Goal: Task Accomplishment & Management: Complete application form

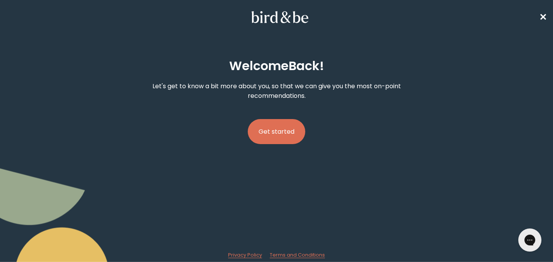
click at [285, 135] on button "Get started" at bounding box center [276, 131] width 57 height 25
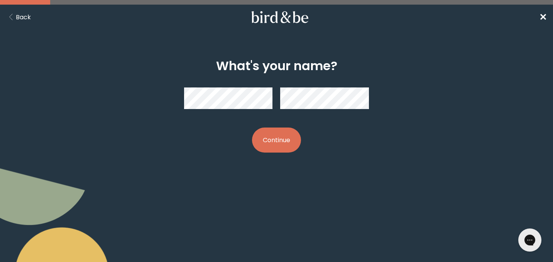
click at [279, 139] on button "Continue" at bounding box center [276, 140] width 49 height 25
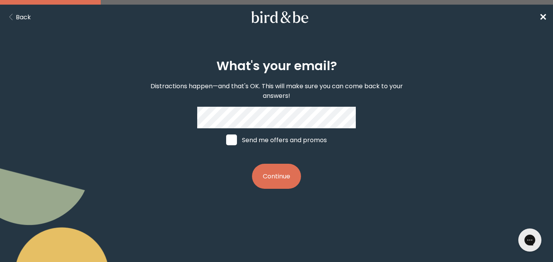
click at [283, 171] on button "Continue" at bounding box center [276, 176] width 49 height 25
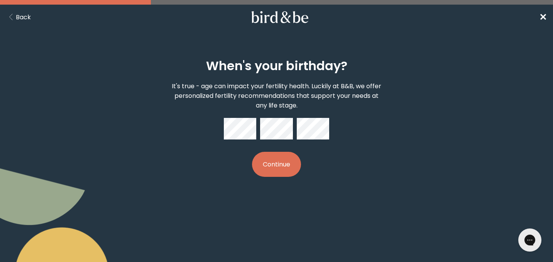
click at [284, 171] on button "Continue" at bounding box center [276, 164] width 49 height 25
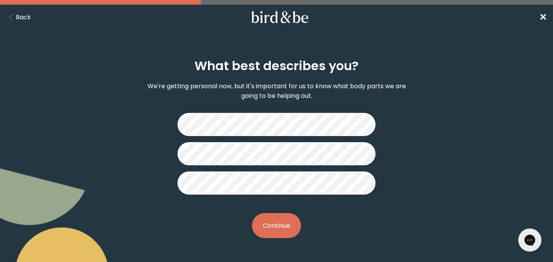
click at [279, 219] on button "Continue" at bounding box center [276, 225] width 49 height 25
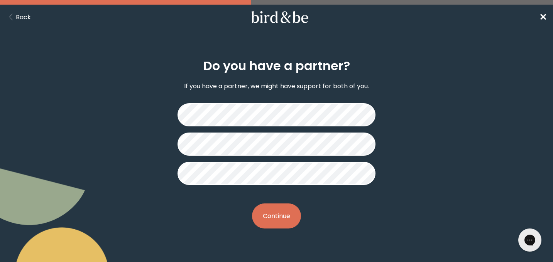
click at [286, 205] on button "Continue" at bounding box center [276, 216] width 49 height 25
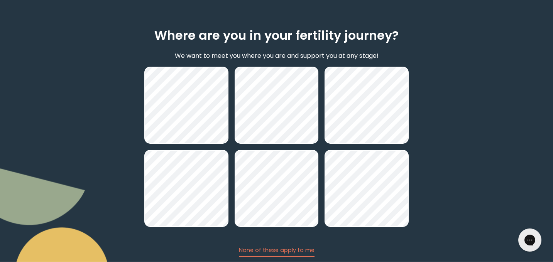
scroll to position [81, 0]
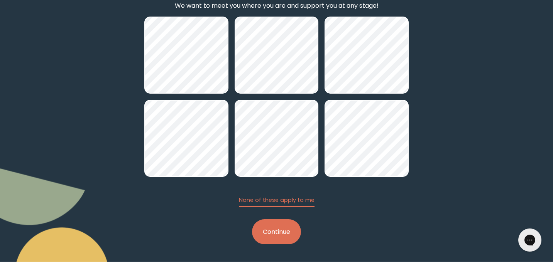
click at [270, 237] on button "Continue" at bounding box center [276, 232] width 49 height 25
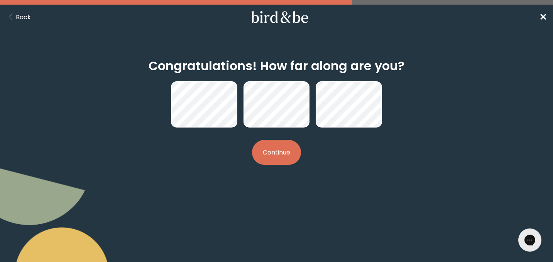
click at [273, 159] on button "Continue" at bounding box center [276, 152] width 49 height 25
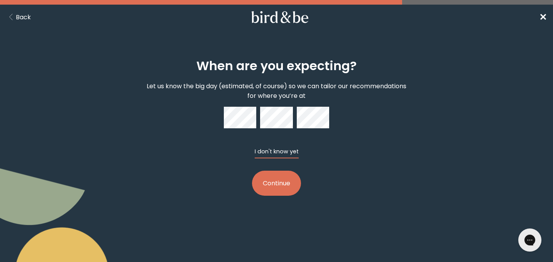
click at [269, 151] on button "I don't know yet" at bounding box center [277, 153] width 44 height 11
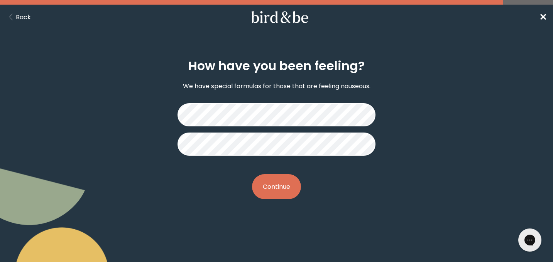
click at [285, 191] on button "Continue" at bounding box center [276, 186] width 49 height 25
